Goal: Information Seeking & Learning: Learn about a topic

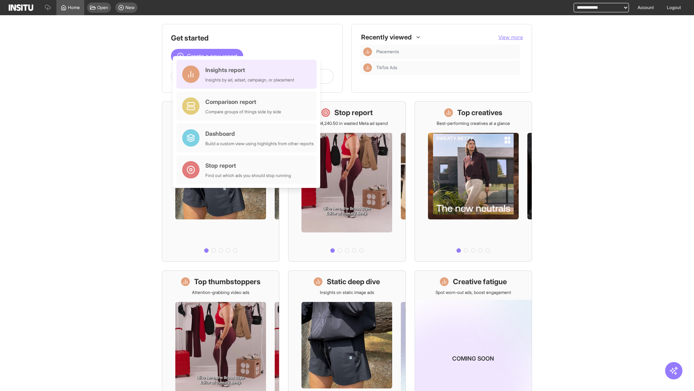
click at [248, 74] on div "Insights report Insights by ad, adset, campaign, or placement" at bounding box center [249, 73] width 89 height 17
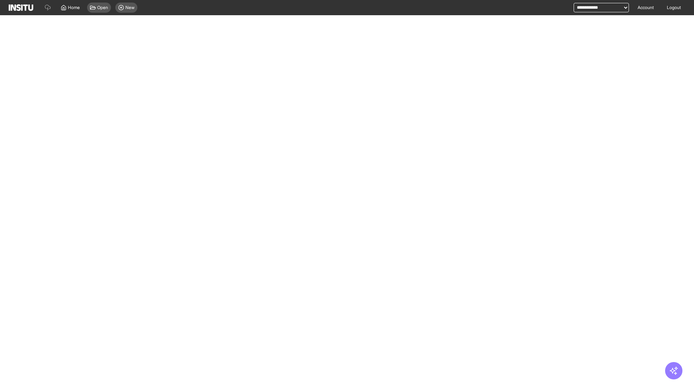
select select "**"
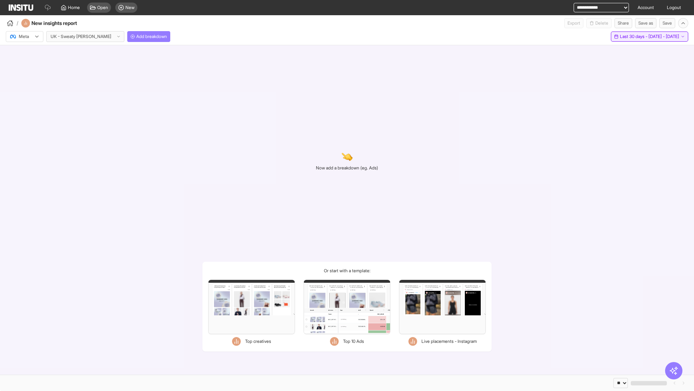
click at [634, 37] on span "Last 30 days - [DATE] - [DATE]" at bounding box center [649, 37] width 59 height 6
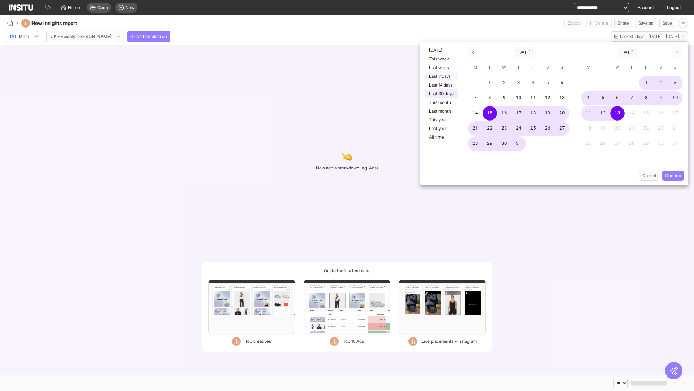
click at [441, 76] on button "Last 7 days" at bounding box center [441, 76] width 33 height 9
